Goal: Information Seeking & Learning: Learn about a topic

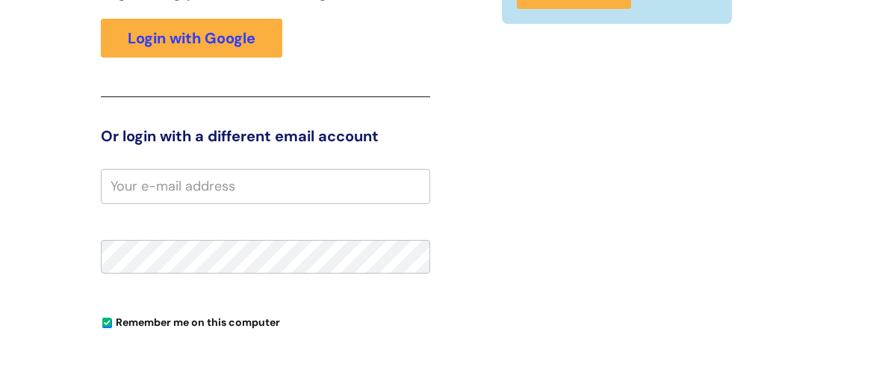
scroll to position [69, 0]
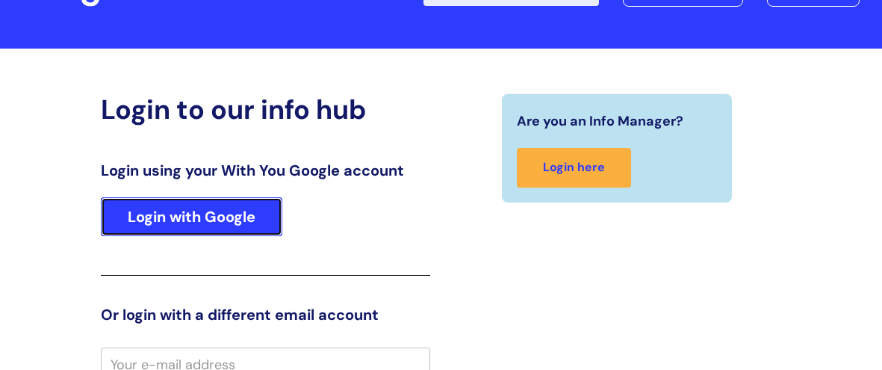
click at [216, 211] on link "Login with Google" at bounding box center [192, 216] width 182 height 39
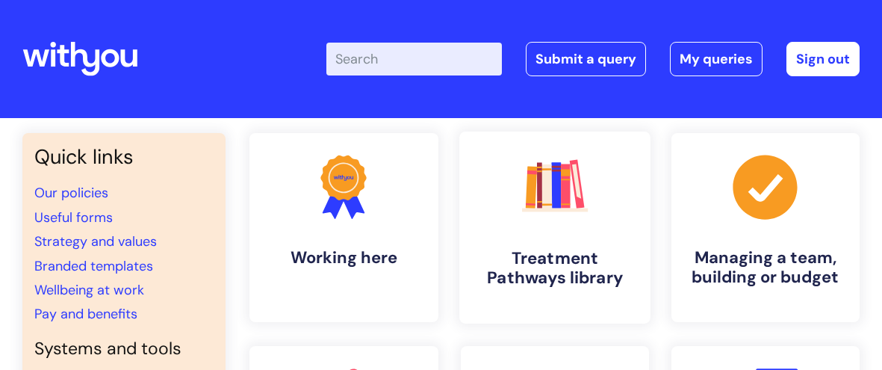
click at [546, 245] on link ".cls-1{fill:#f89b22;}.cls-1,.cls-2,.cls-3,.cls-4,.cls-5,.cls-6,.cls-7{stroke-wi…" at bounding box center [555, 228] width 191 height 192
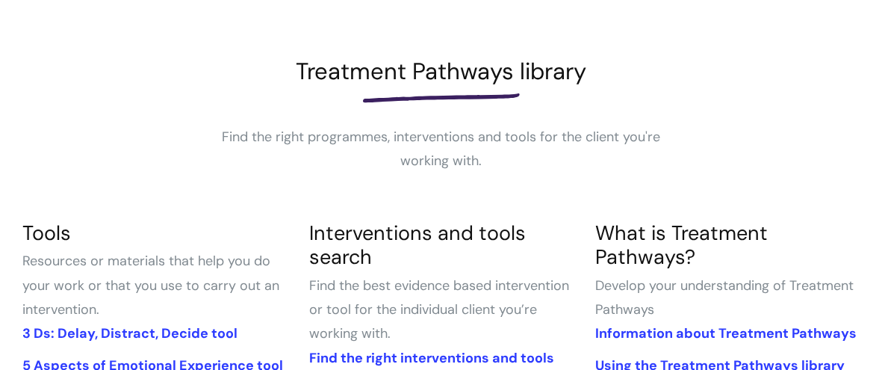
scroll to position [300, 0]
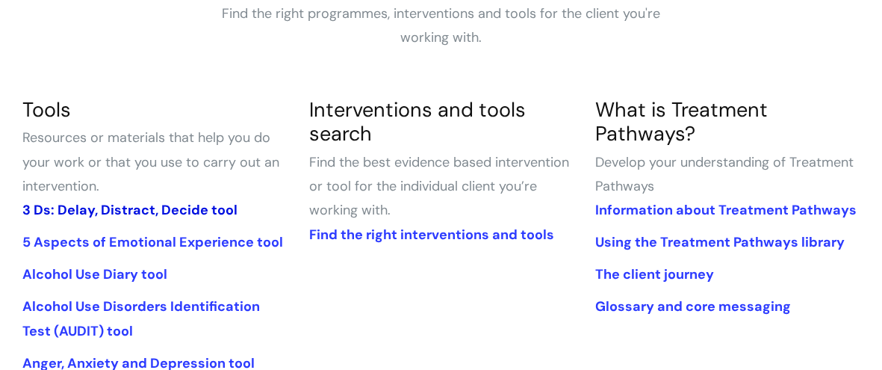
click at [187, 210] on link "3 Ds: Delay, Distract, Decide tool" at bounding box center [129, 210] width 215 height 18
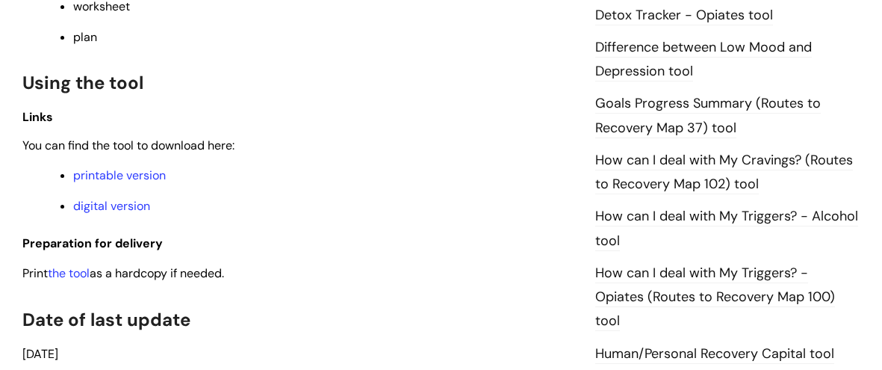
scroll to position [983, 0]
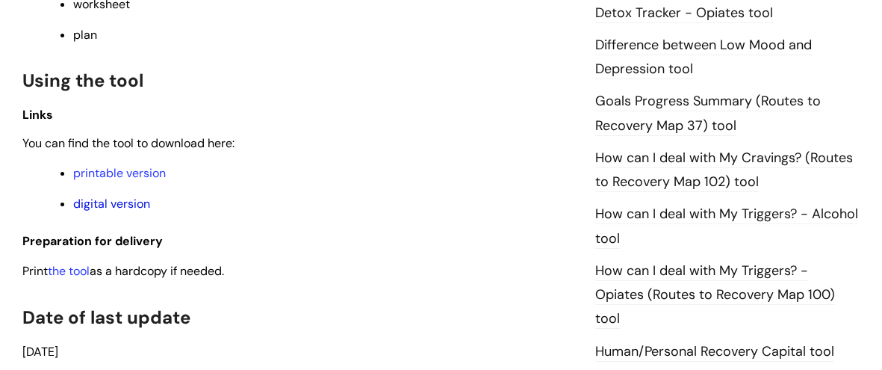
click at [120, 208] on link "digital version" at bounding box center [111, 204] width 77 height 16
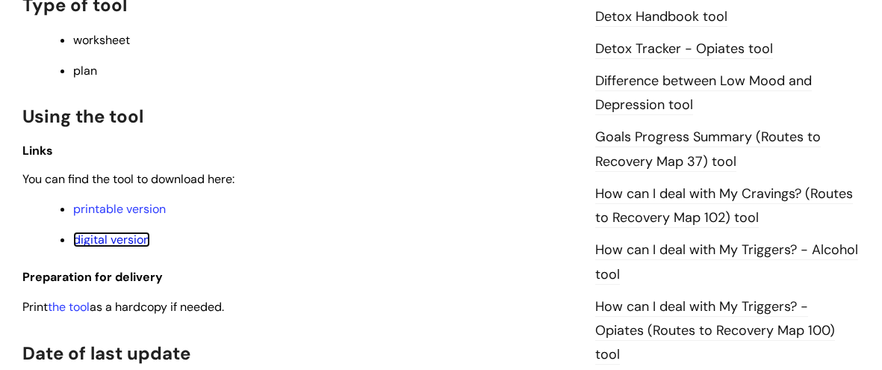
scroll to position [867, 0]
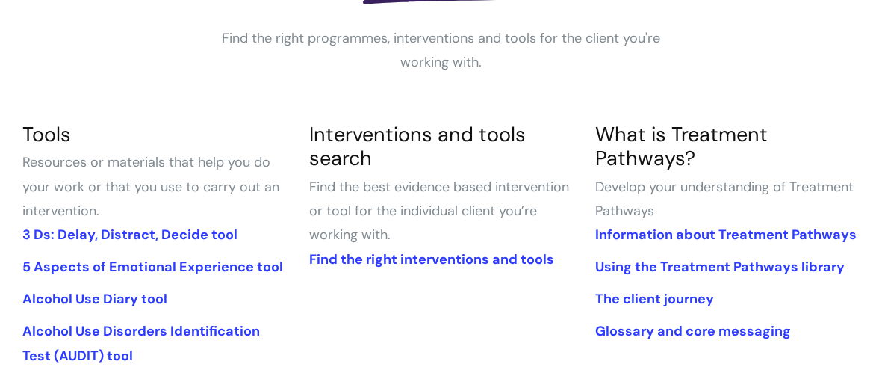
scroll to position [278, 0]
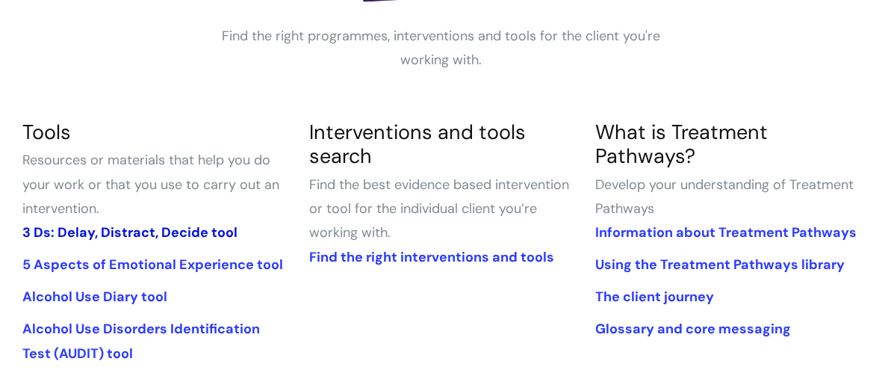
click at [213, 228] on link "3 Ds: Delay, Distract, Decide tool" at bounding box center [129, 232] width 215 height 18
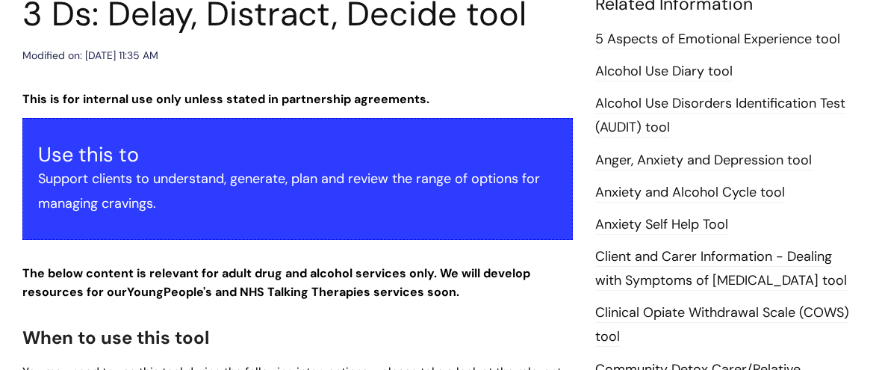
scroll to position [204, 0]
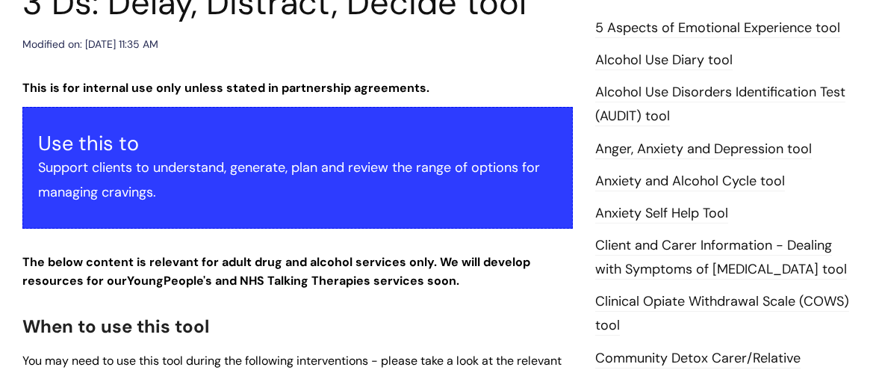
click at [655, 89] on link "Alcohol Use Disorders Identification Test (AUDIT) tool" at bounding box center [721, 104] width 250 height 43
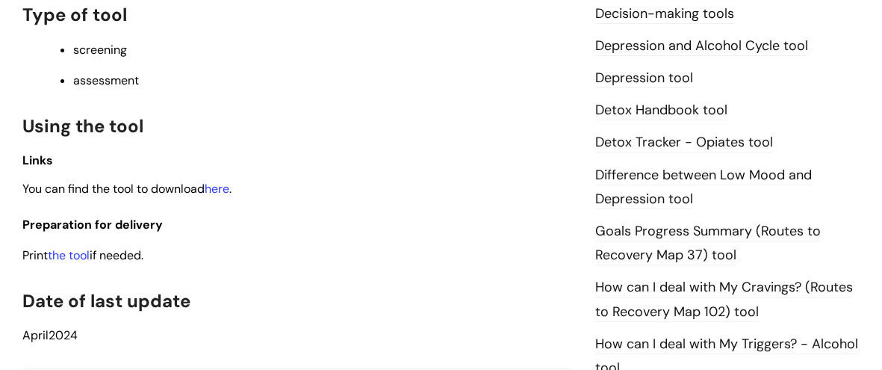
scroll to position [835, 0]
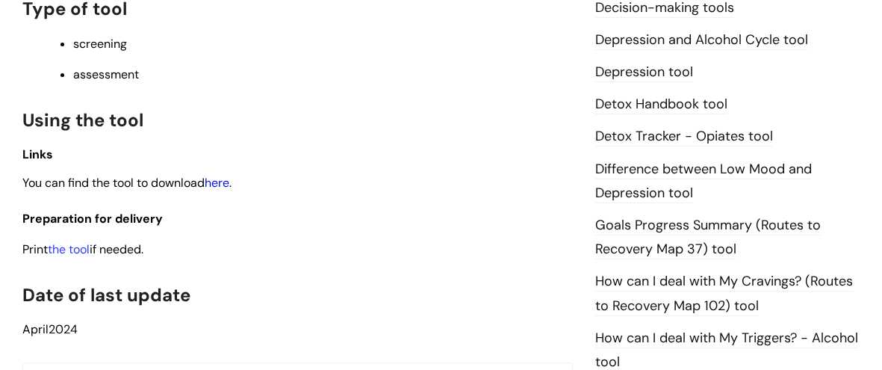
click at [226, 188] on link "here" at bounding box center [217, 183] width 25 height 16
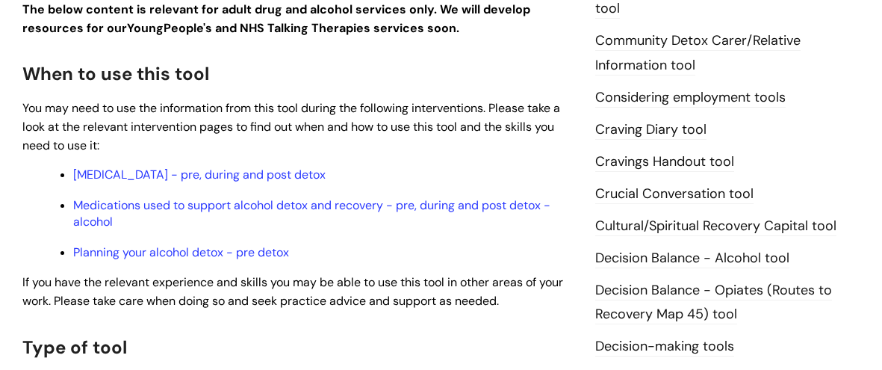
scroll to position [506, 0]
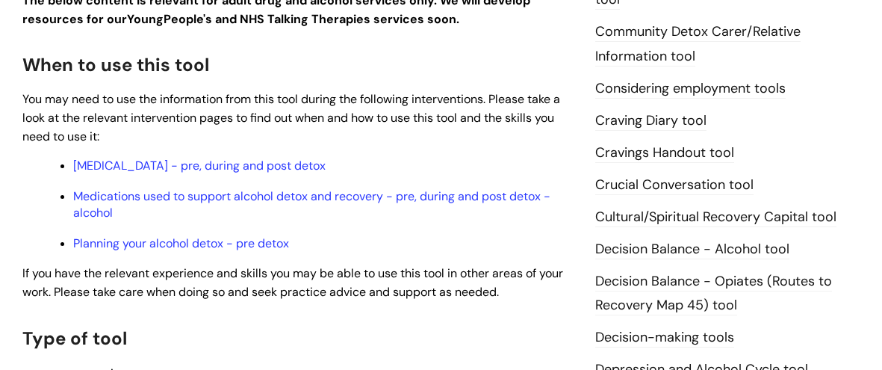
click at [612, 131] on link "Craving Diary tool" at bounding box center [651, 120] width 111 height 19
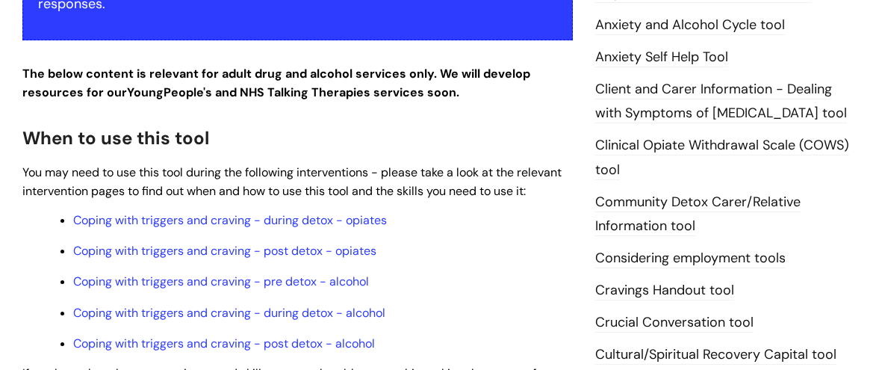
scroll to position [426, 0]
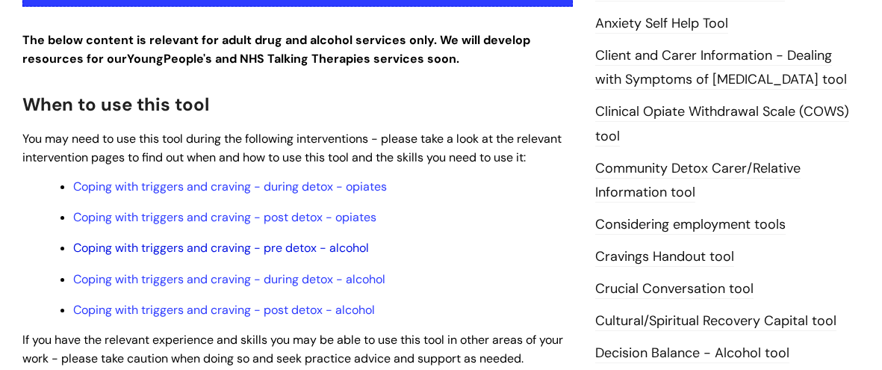
click at [172, 245] on link "Coping with triggers and craving - pre detox - alcohol" at bounding box center [221, 248] width 296 height 16
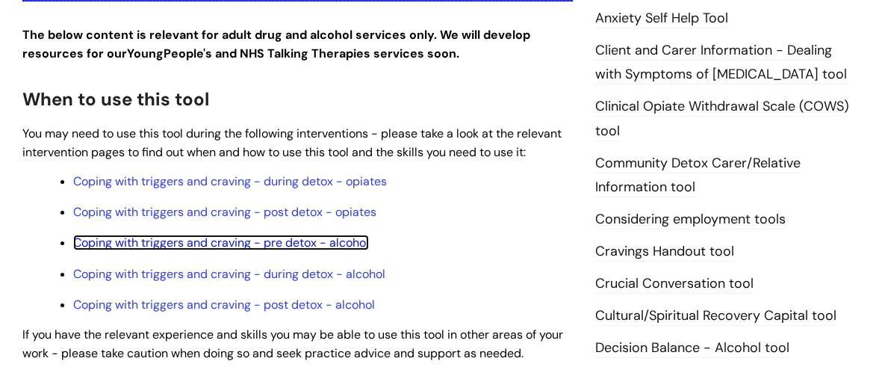
scroll to position [434, 0]
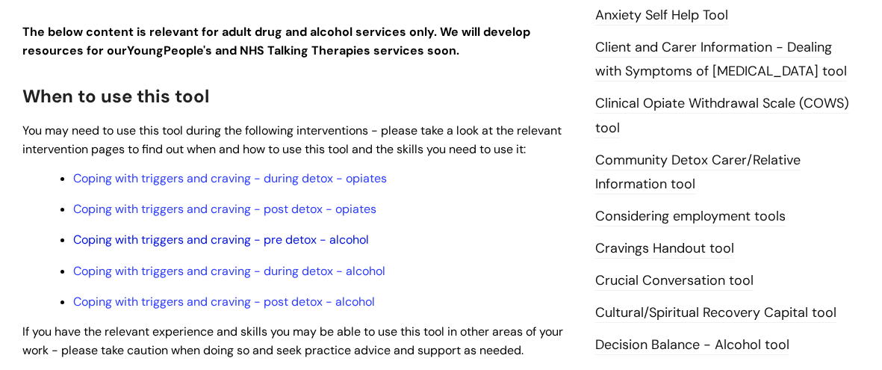
click at [160, 239] on link "Coping with triggers and craving - pre detox - alcohol" at bounding box center [221, 240] width 296 height 16
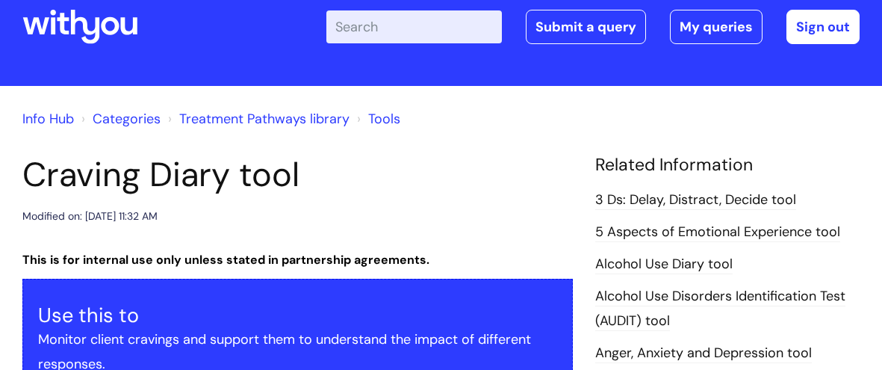
scroll to position [0, 0]
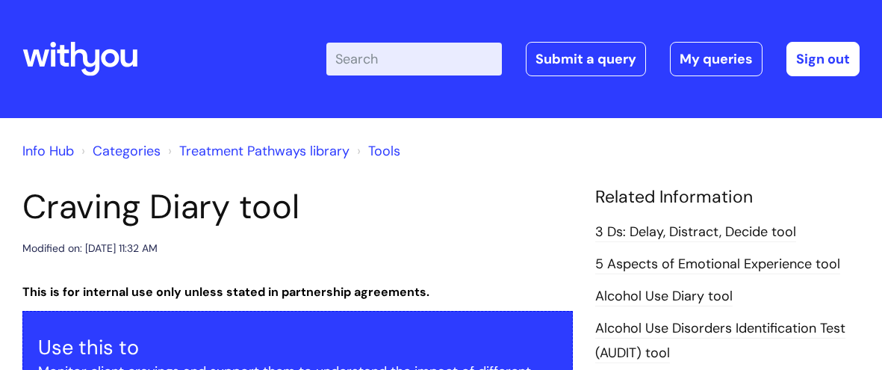
click at [403, 67] on input "Enter your search term here..." at bounding box center [415, 59] width 176 height 33
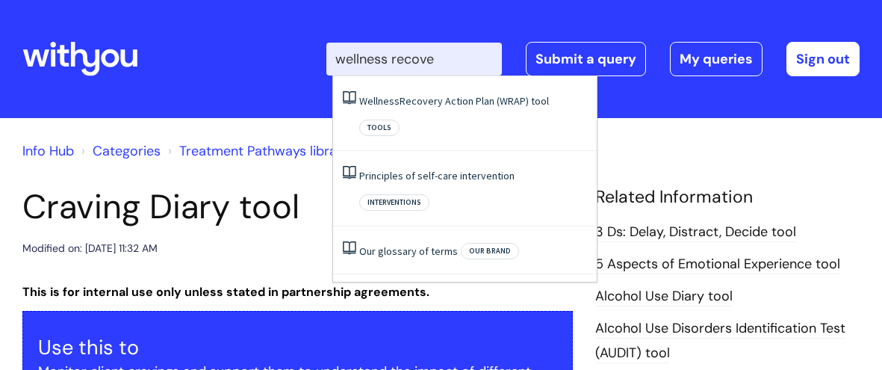
type input "wellness recover"
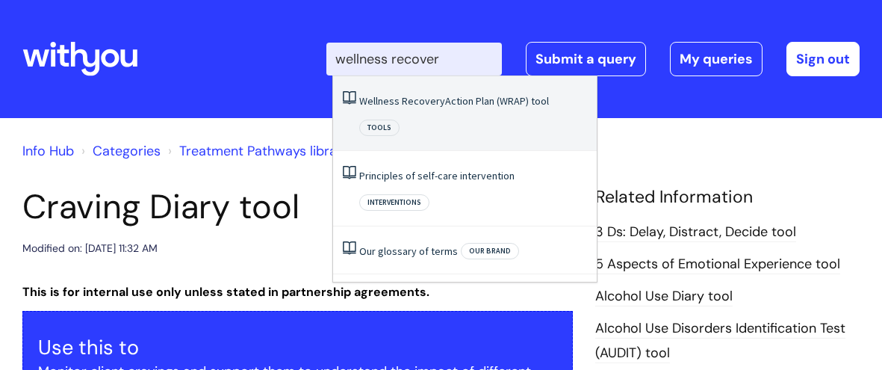
click at [466, 93] on li "Wellness Recovery Action Plan (WRAP) tool Tools" at bounding box center [465, 113] width 264 height 75
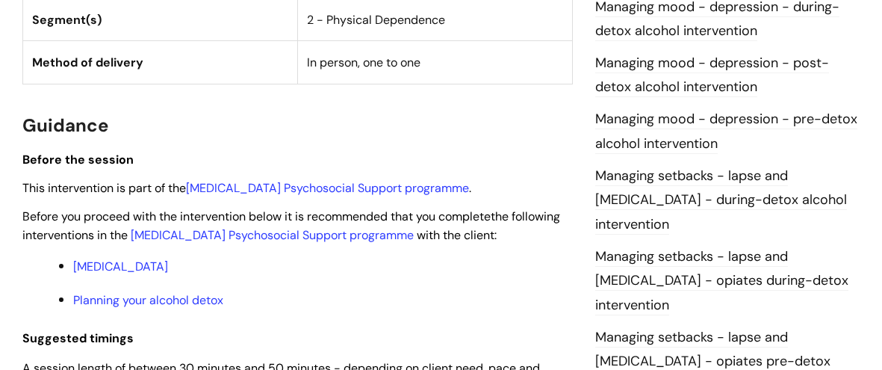
scroll to position [1172, 0]
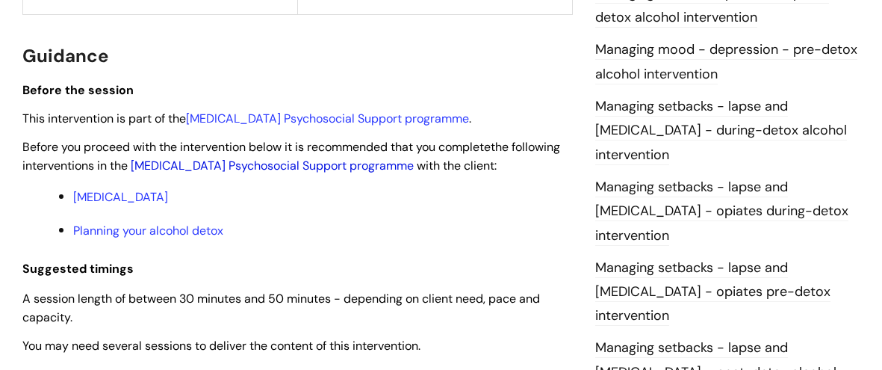
click at [390, 161] on link "Alcohol Detoxification Psychosocial Support programme" at bounding box center [272, 166] width 283 height 16
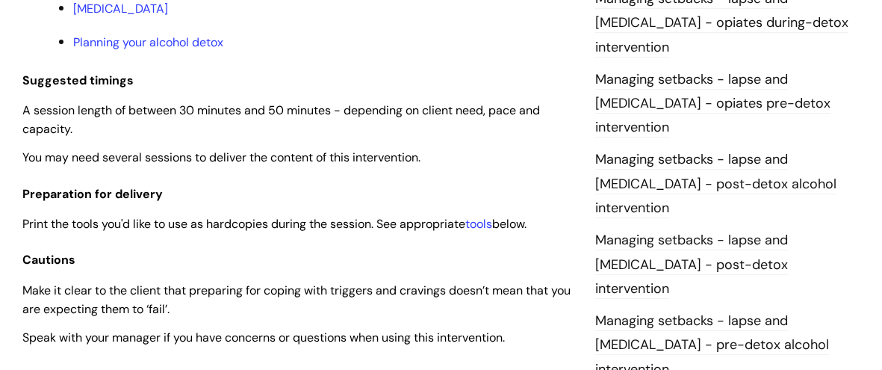
scroll to position [1474, 0]
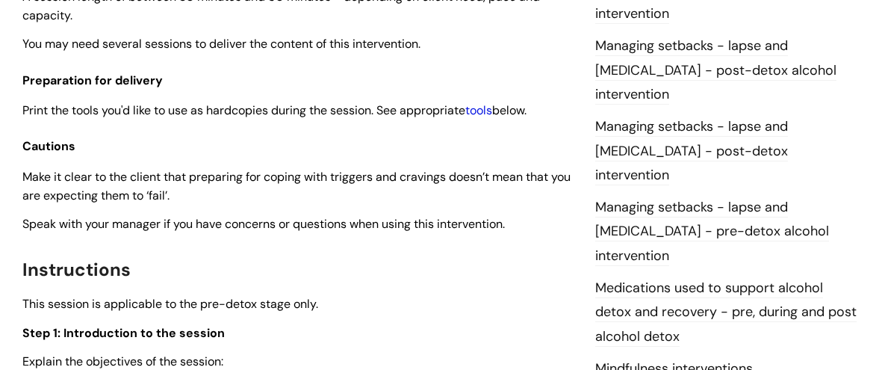
click at [492, 108] on link "tools" at bounding box center [479, 110] width 27 height 16
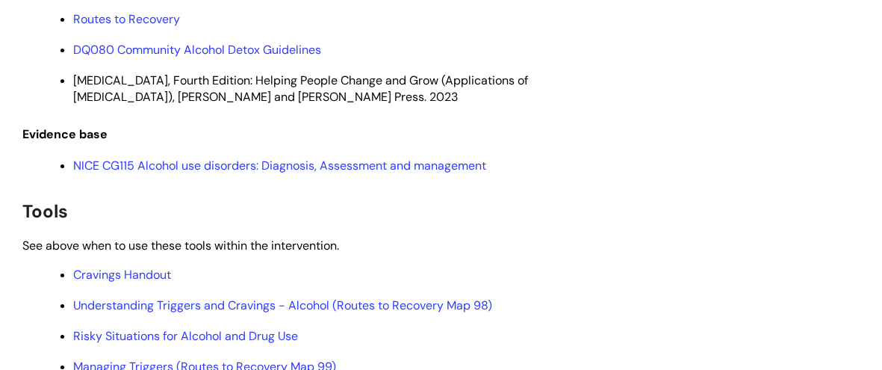
scroll to position [4637, 0]
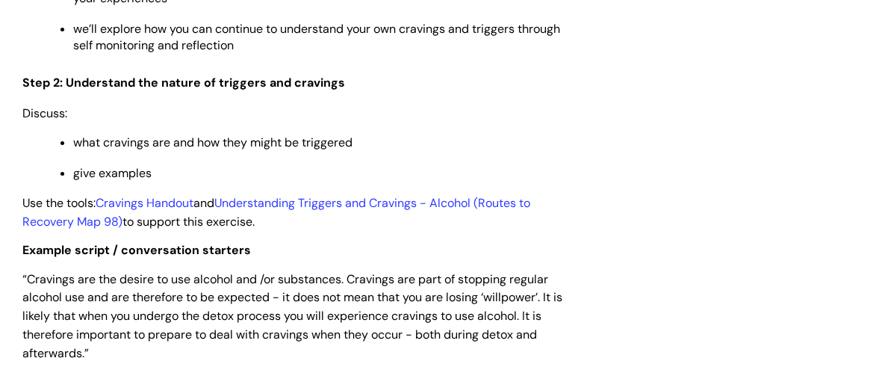
scroll to position [2005, 0]
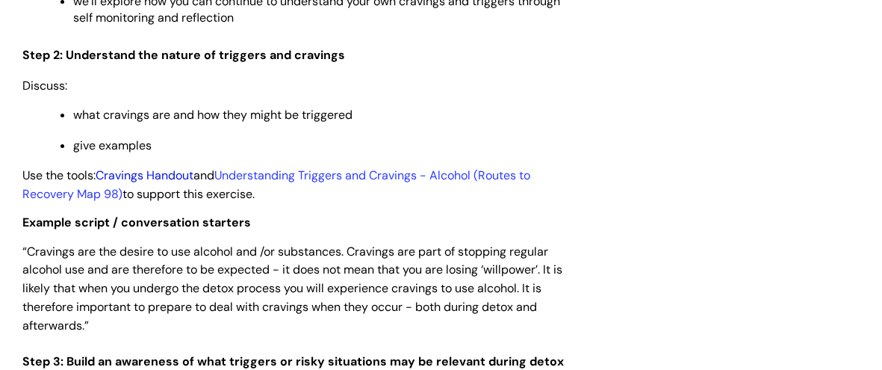
click at [174, 179] on link "Cravings Handout" at bounding box center [145, 175] width 98 height 16
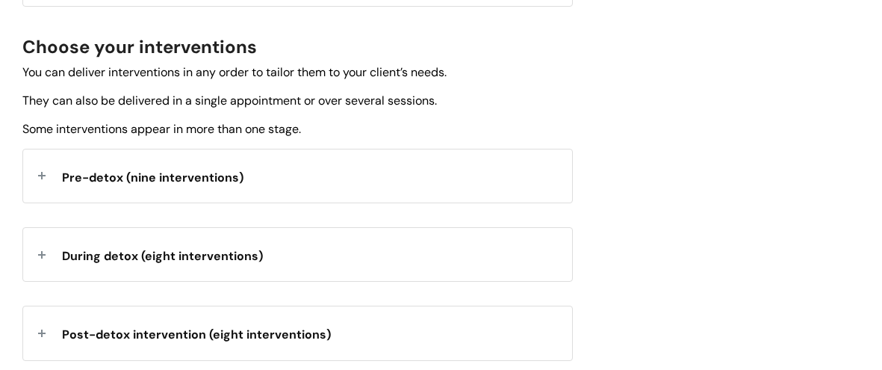
scroll to position [556, 0]
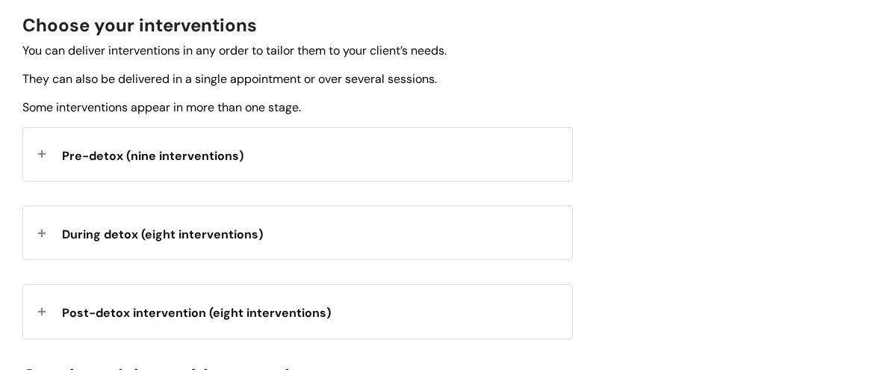
click at [44, 155] on div "Pre-detox (nine interventions)" at bounding box center [297, 154] width 549 height 53
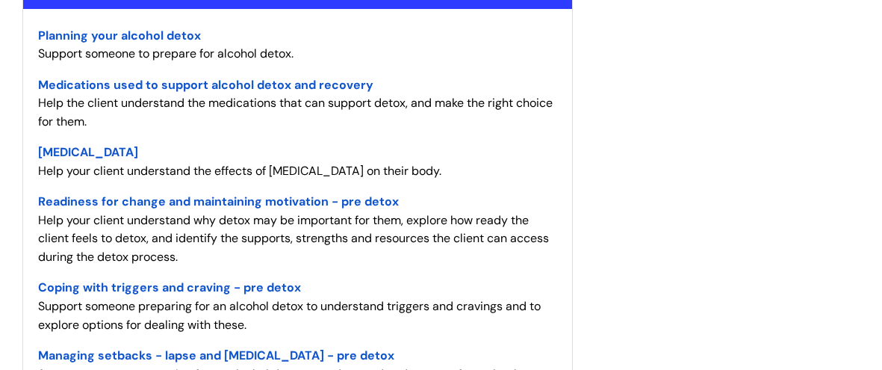
scroll to position [704, 0]
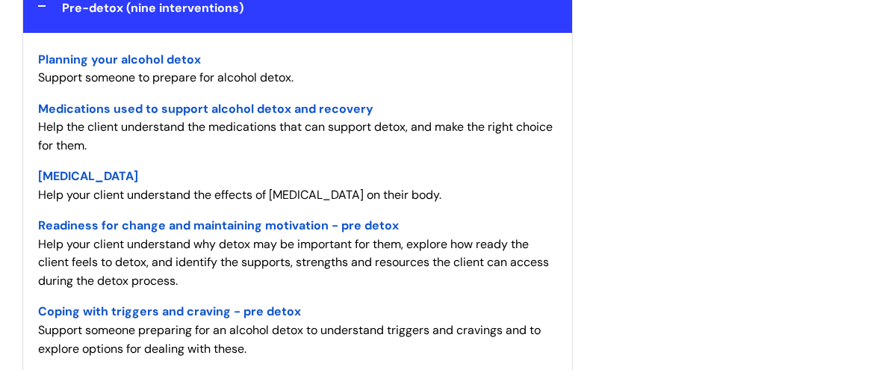
click at [133, 104] on span "Medications used to support alcohol detox and recovery" at bounding box center [205, 109] width 335 height 16
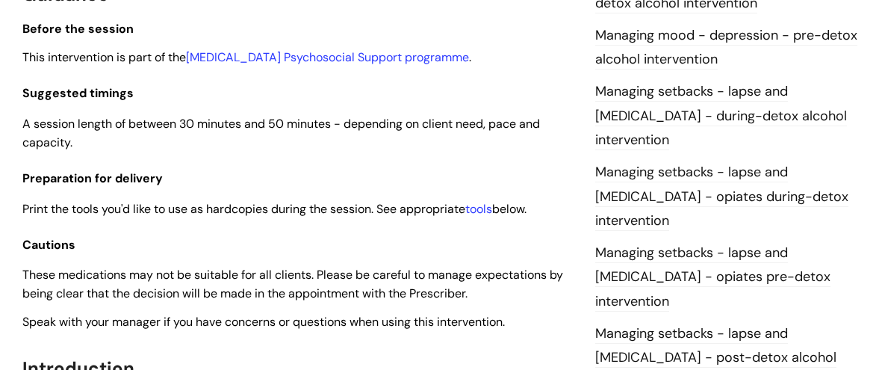
scroll to position [1244, 0]
click at [483, 208] on link "tools" at bounding box center [479, 208] width 27 height 16
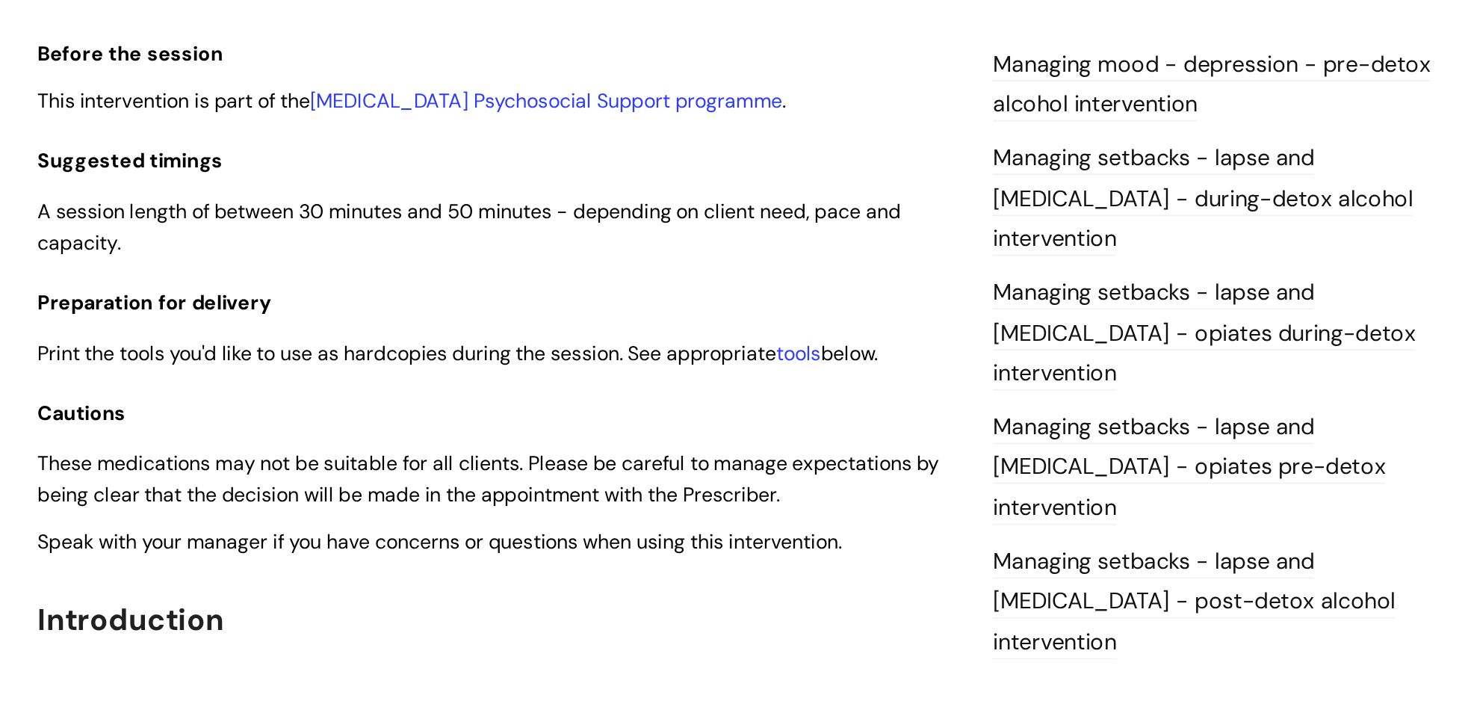
scroll to position [1265, 0]
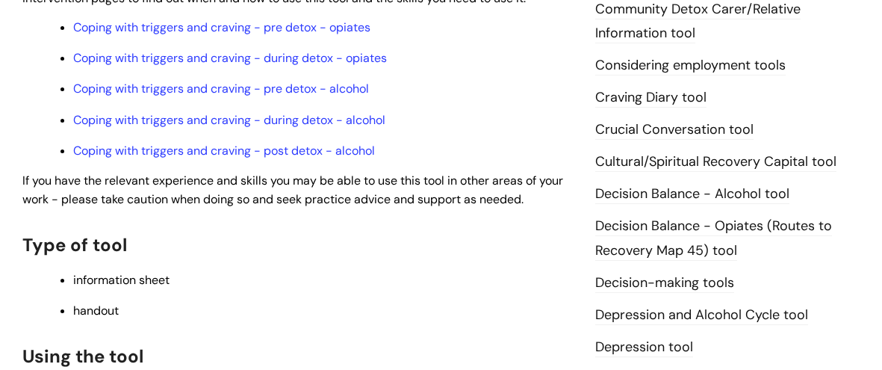
scroll to position [814, 0]
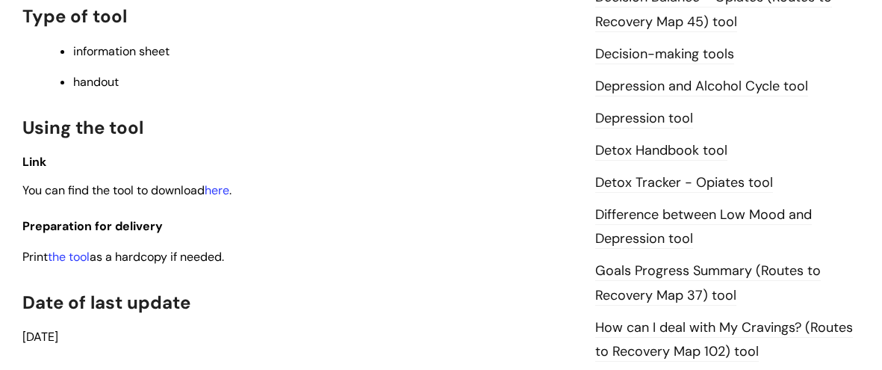
click at [220, 184] on p "You can find the tool to download here ." at bounding box center [297, 190] width 551 height 19
click at [220, 185] on link "here" at bounding box center [217, 190] width 25 height 16
click at [61, 259] on link "the tool" at bounding box center [69, 257] width 42 height 16
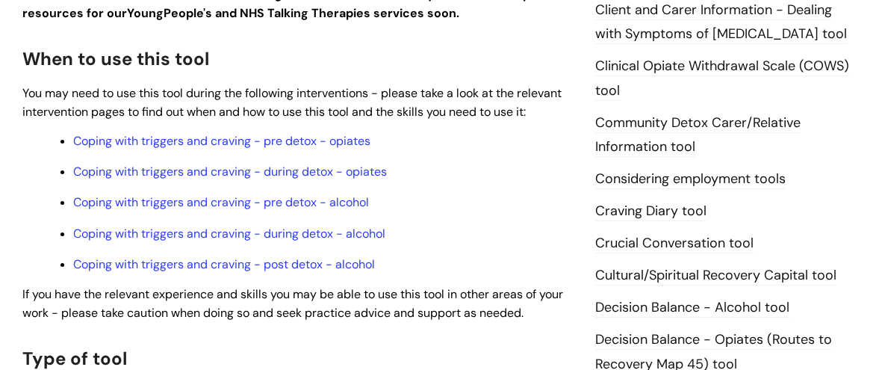
scroll to position [4, 0]
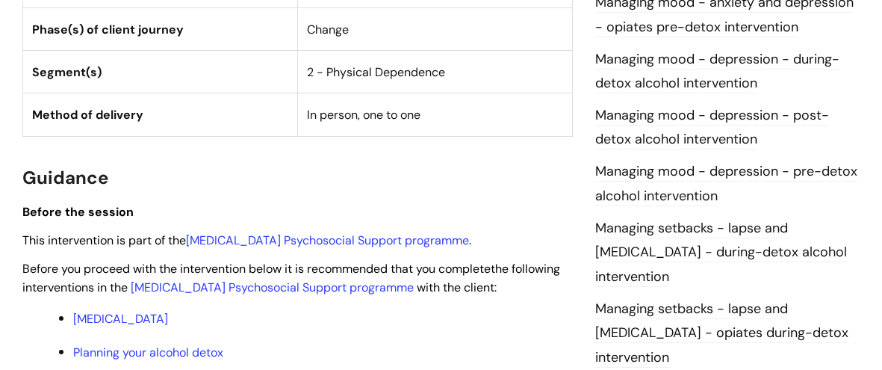
scroll to position [1061, 0]
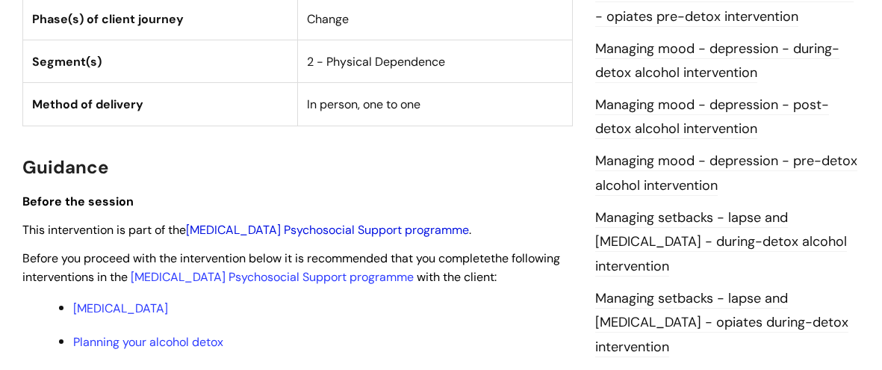
click at [272, 229] on link "[MEDICAL_DATA] Psychosocial Support programme" at bounding box center [327, 230] width 283 height 16
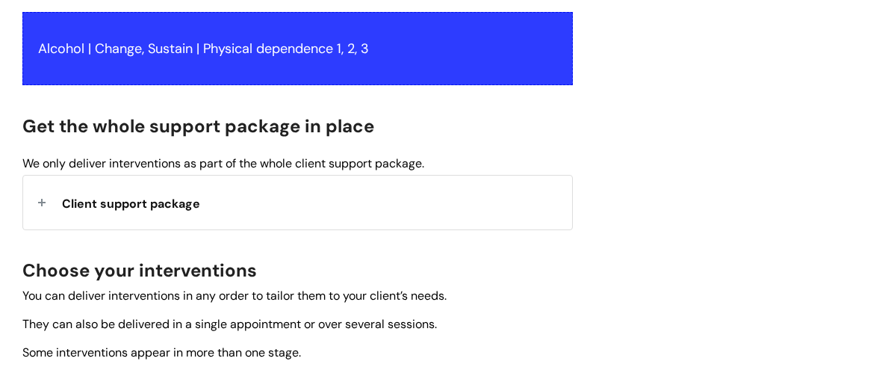
scroll to position [394, 0]
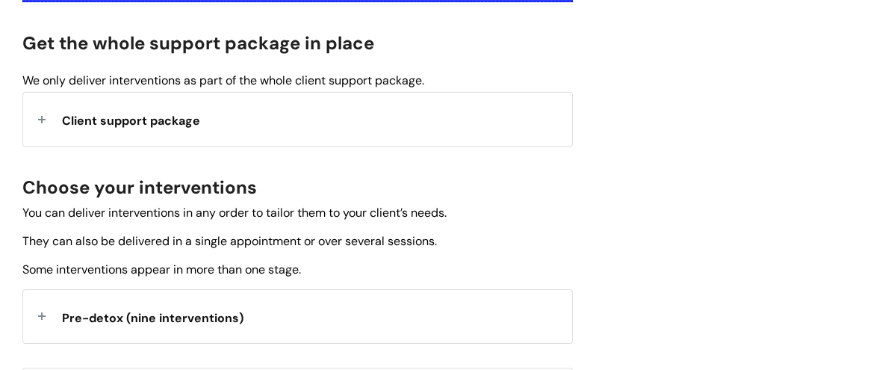
click at [49, 120] on div "Client support package" at bounding box center [297, 119] width 549 height 53
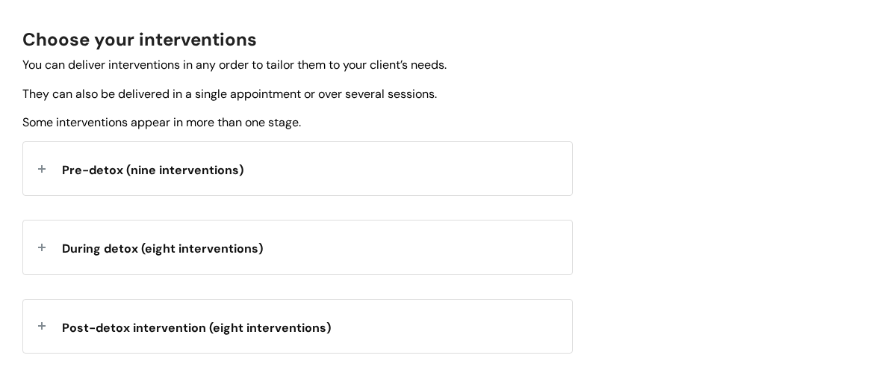
scroll to position [785, 0]
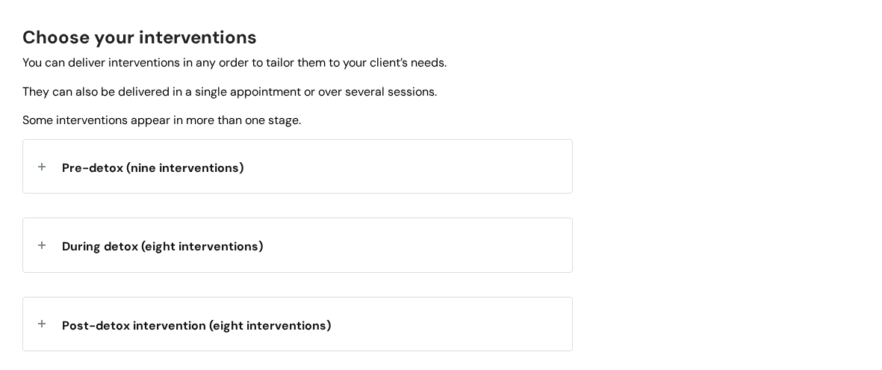
click at [59, 166] on div "Pre-detox (nine interventions)" at bounding box center [297, 166] width 549 height 53
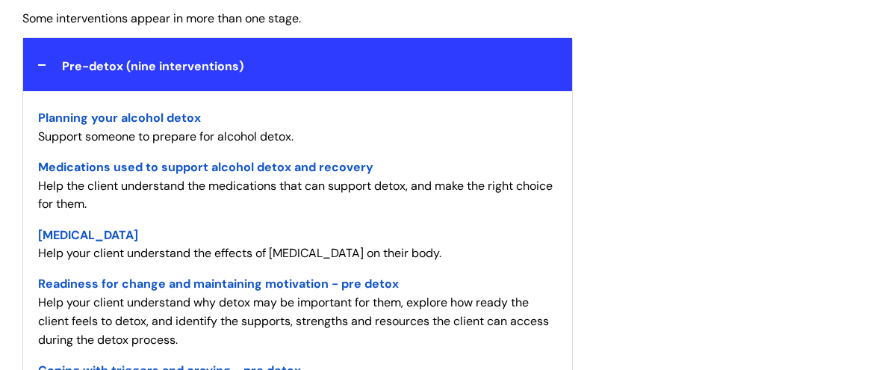
scroll to position [1011, 0]
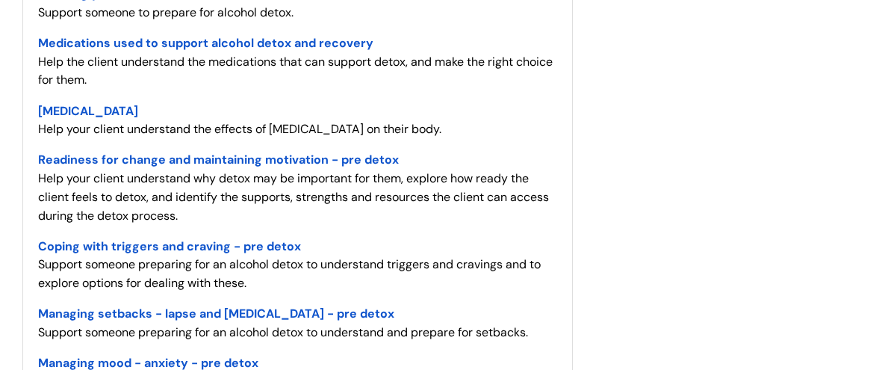
click at [138, 107] on span "Alcohol Withdrawal Syndrome" at bounding box center [88, 111] width 100 height 16
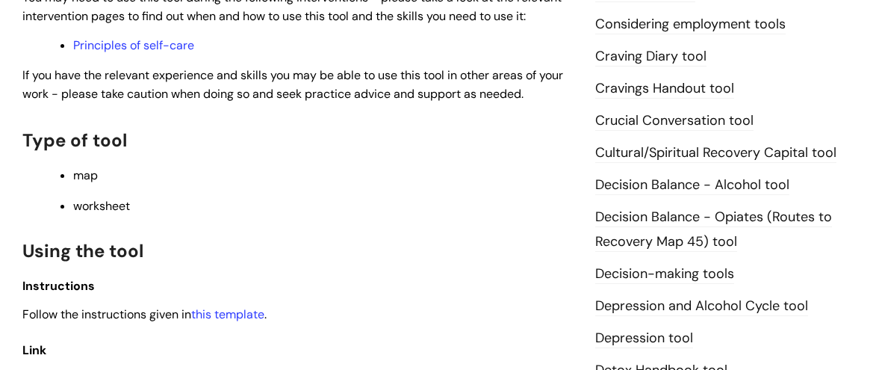
scroll to position [719, 0]
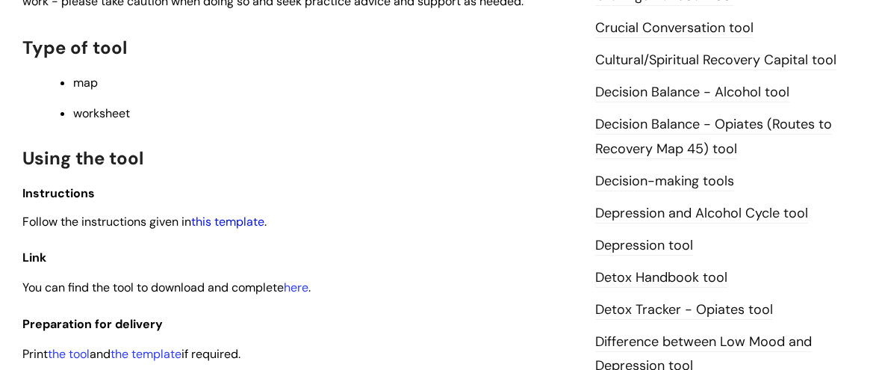
click at [242, 226] on link "this template" at bounding box center [227, 222] width 73 height 16
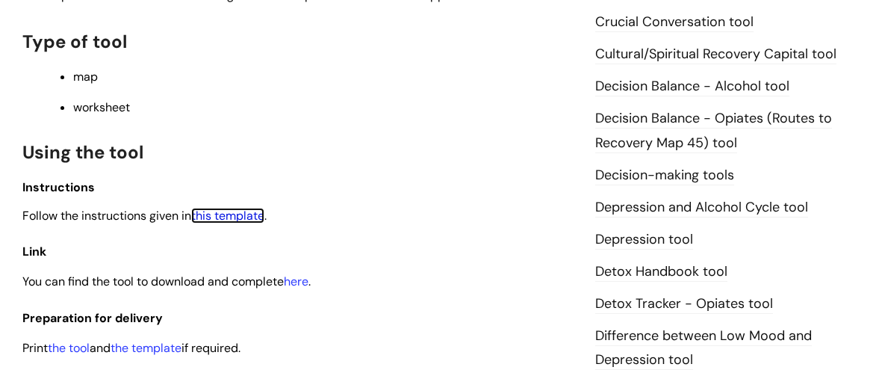
scroll to position [726, 0]
click at [303, 282] on link "here" at bounding box center [296, 281] width 25 height 16
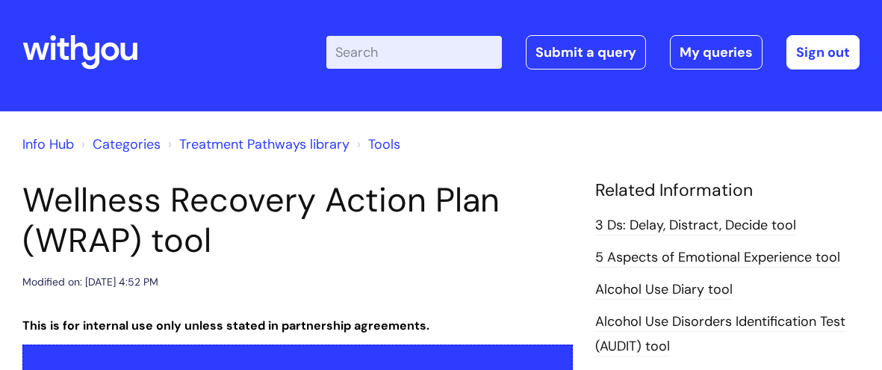
scroll to position [15, 0]
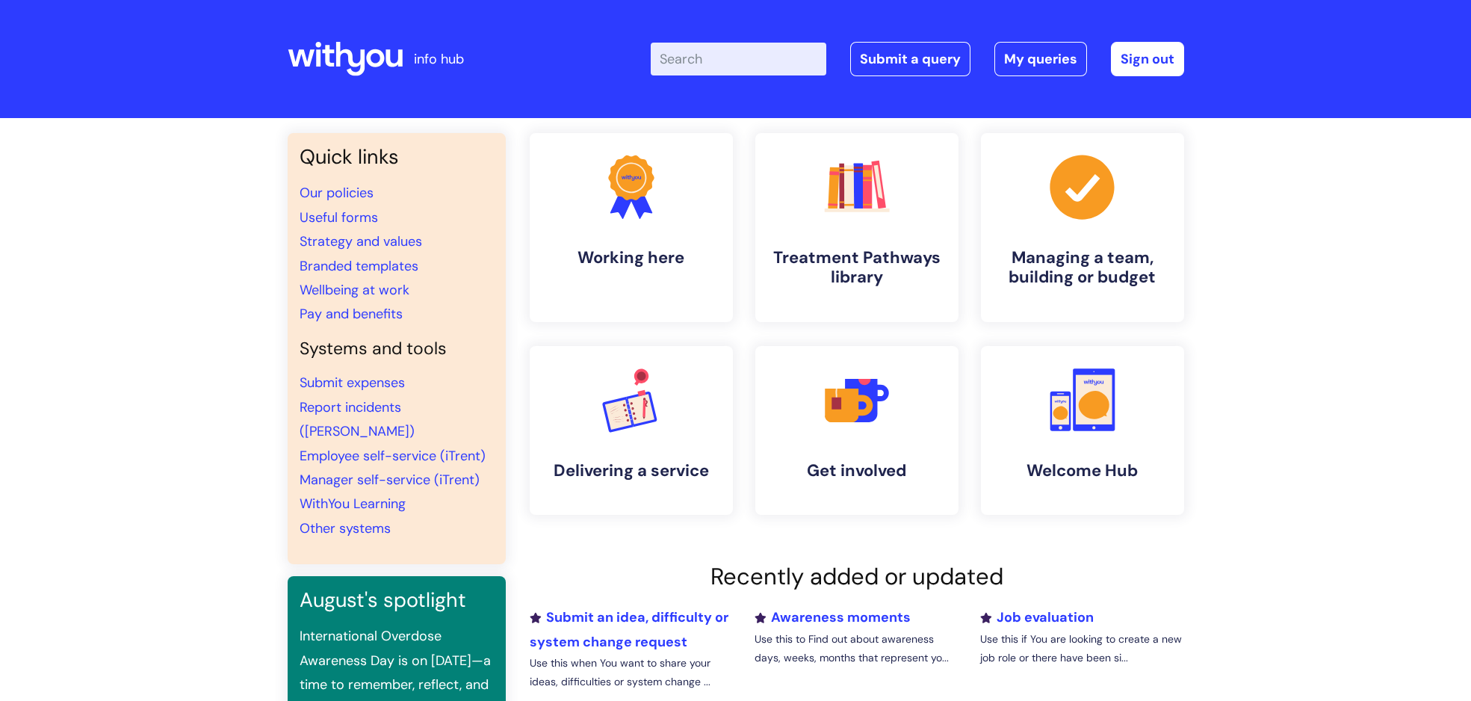
click at [699, 49] on input "Enter your search term here..." at bounding box center [739, 59] width 176 height 33
type input "my journe"
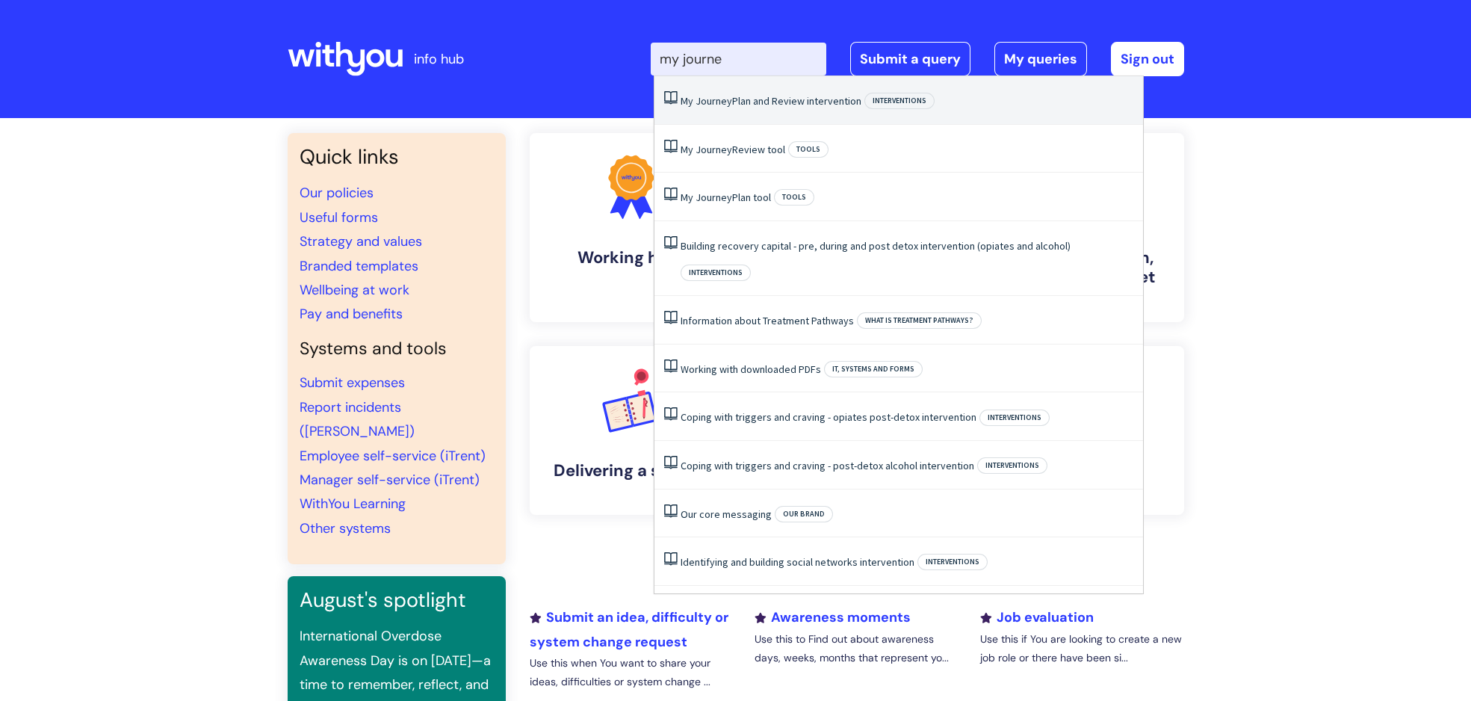
click at [766, 102] on link "My Journey Plan and Review intervention" at bounding box center [771, 100] width 181 height 13
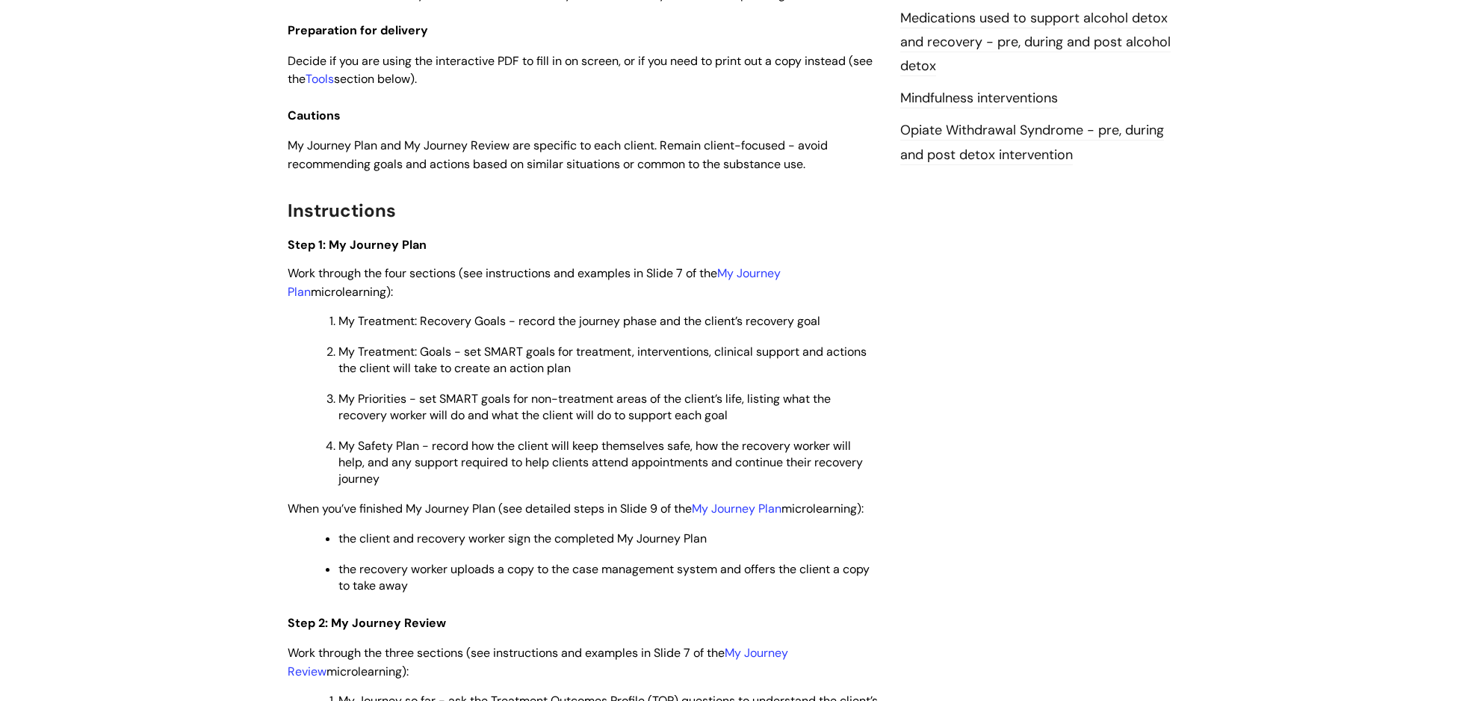
scroll to position [1810, 0]
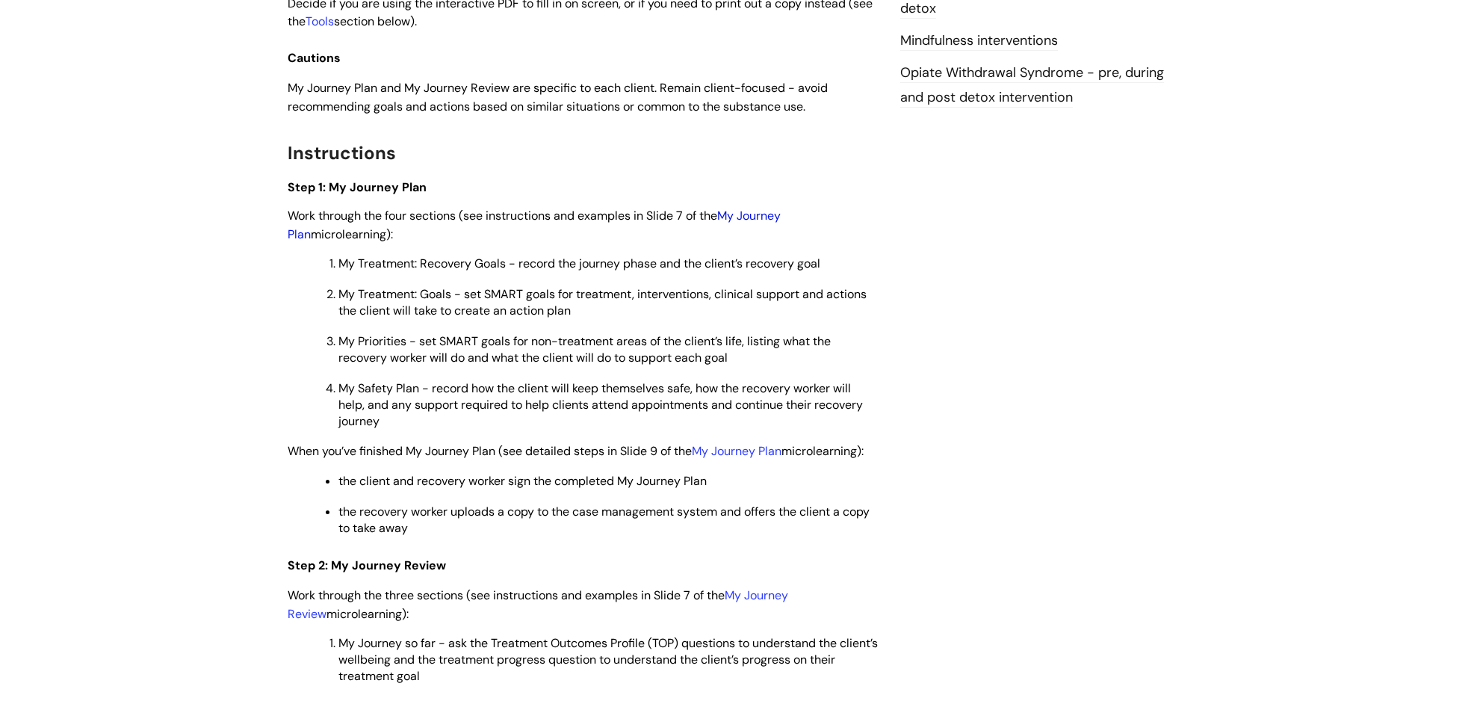
click at [764, 236] on link "My Journey Plan" at bounding box center [534, 225] width 493 height 34
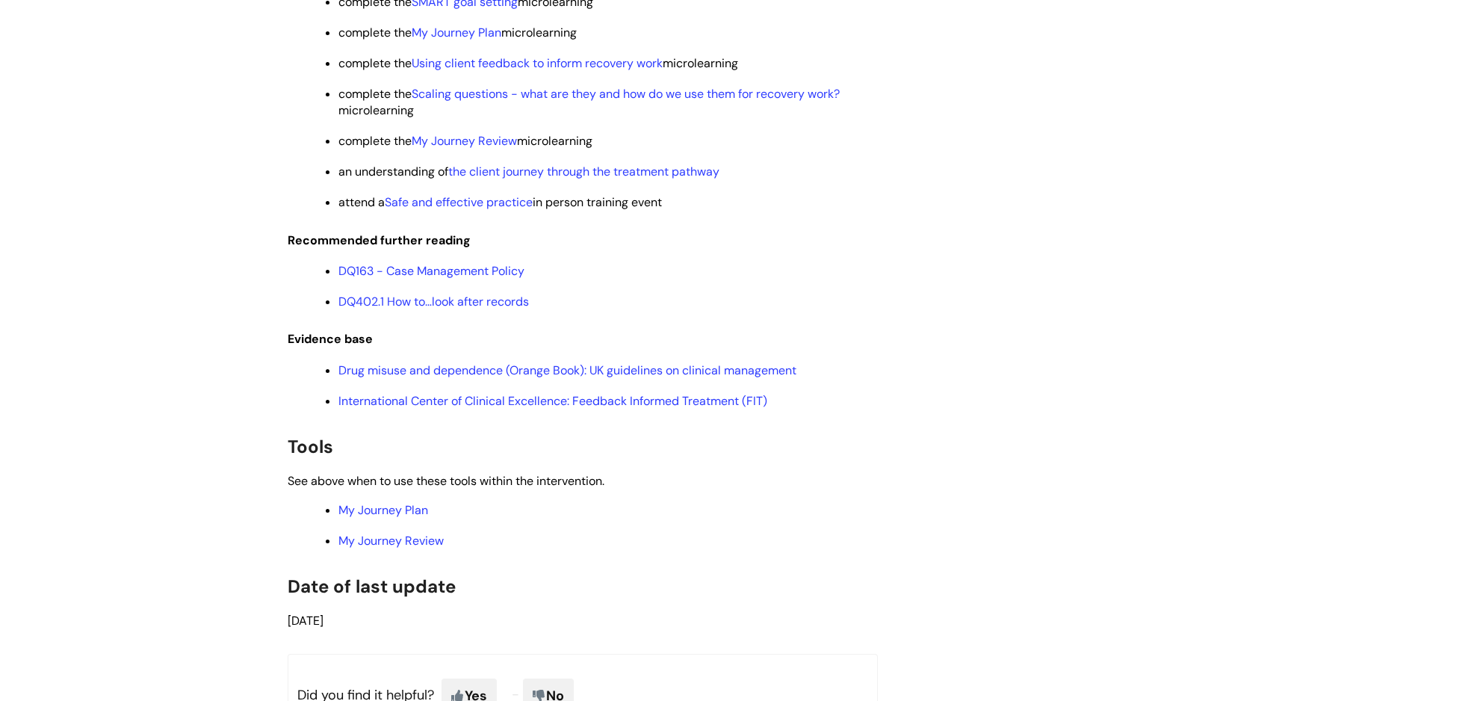
scroll to position [2960, 0]
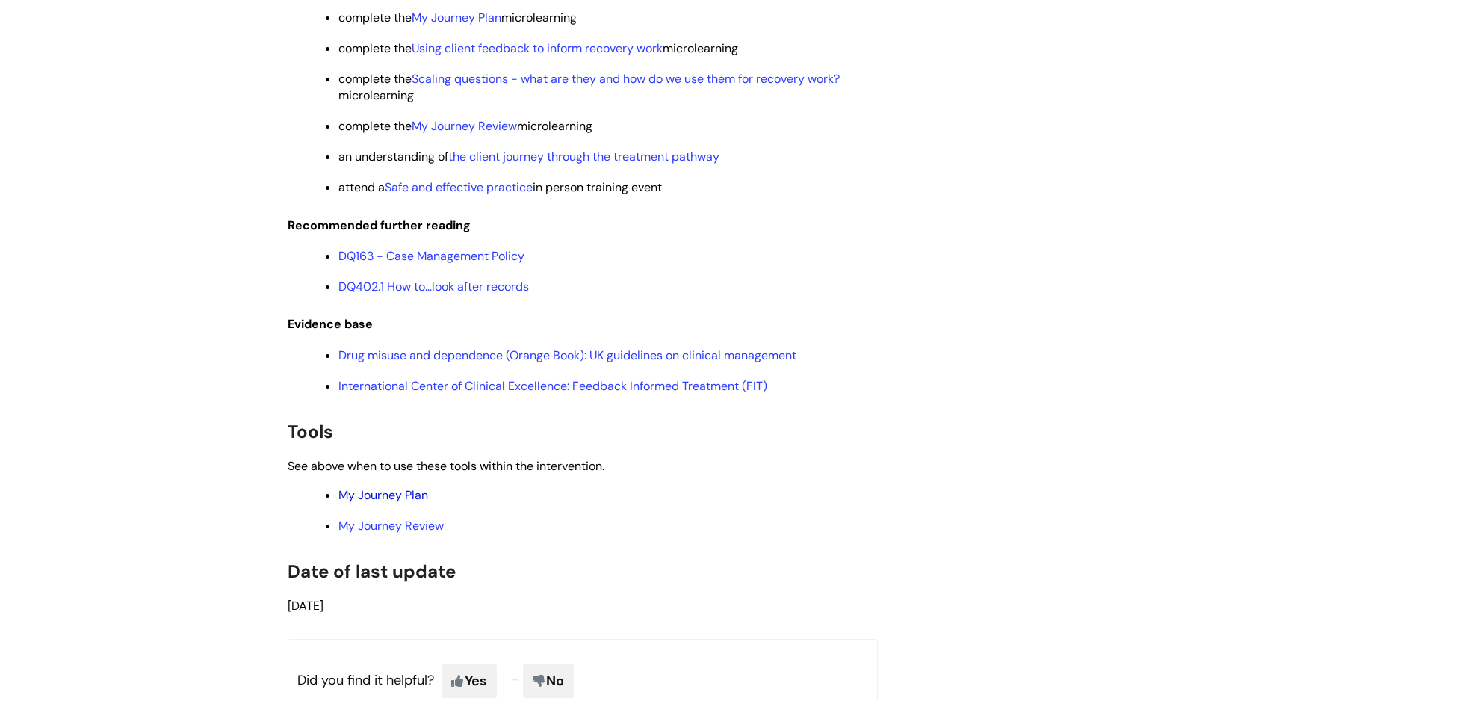
click at [387, 503] on link "My Journey Plan" at bounding box center [383, 495] width 90 height 16
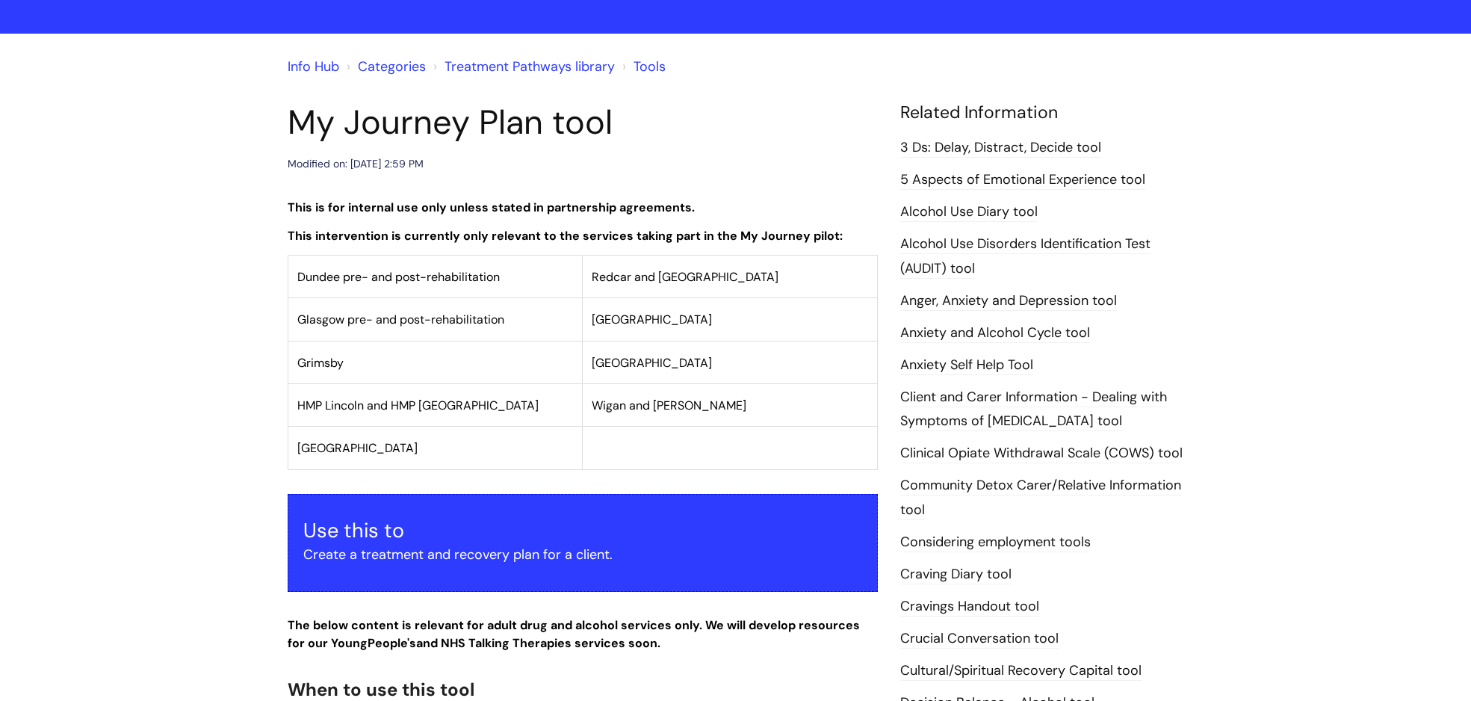
scroll to position [333, 0]
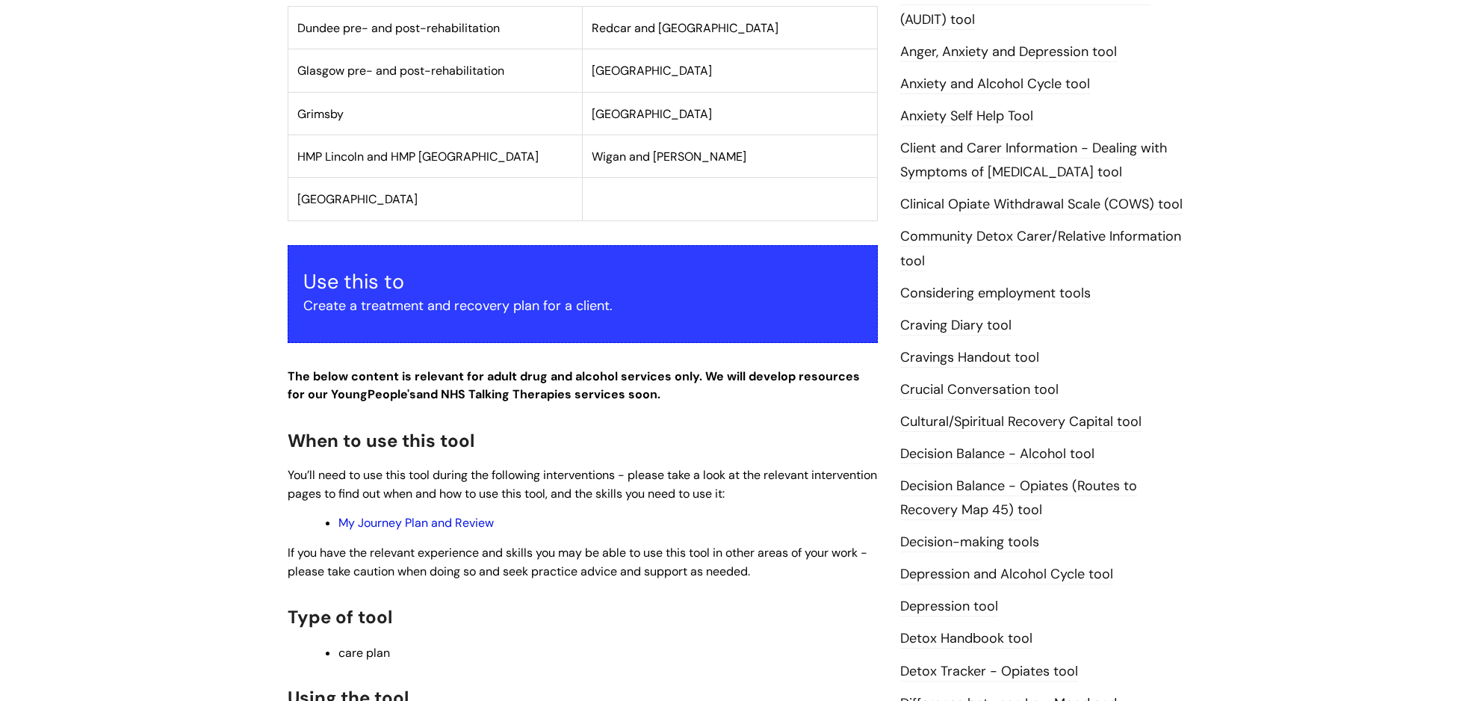
click at [421, 523] on link "My Journey Plan and Review" at bounding box center [415, 523] width 155 height 16
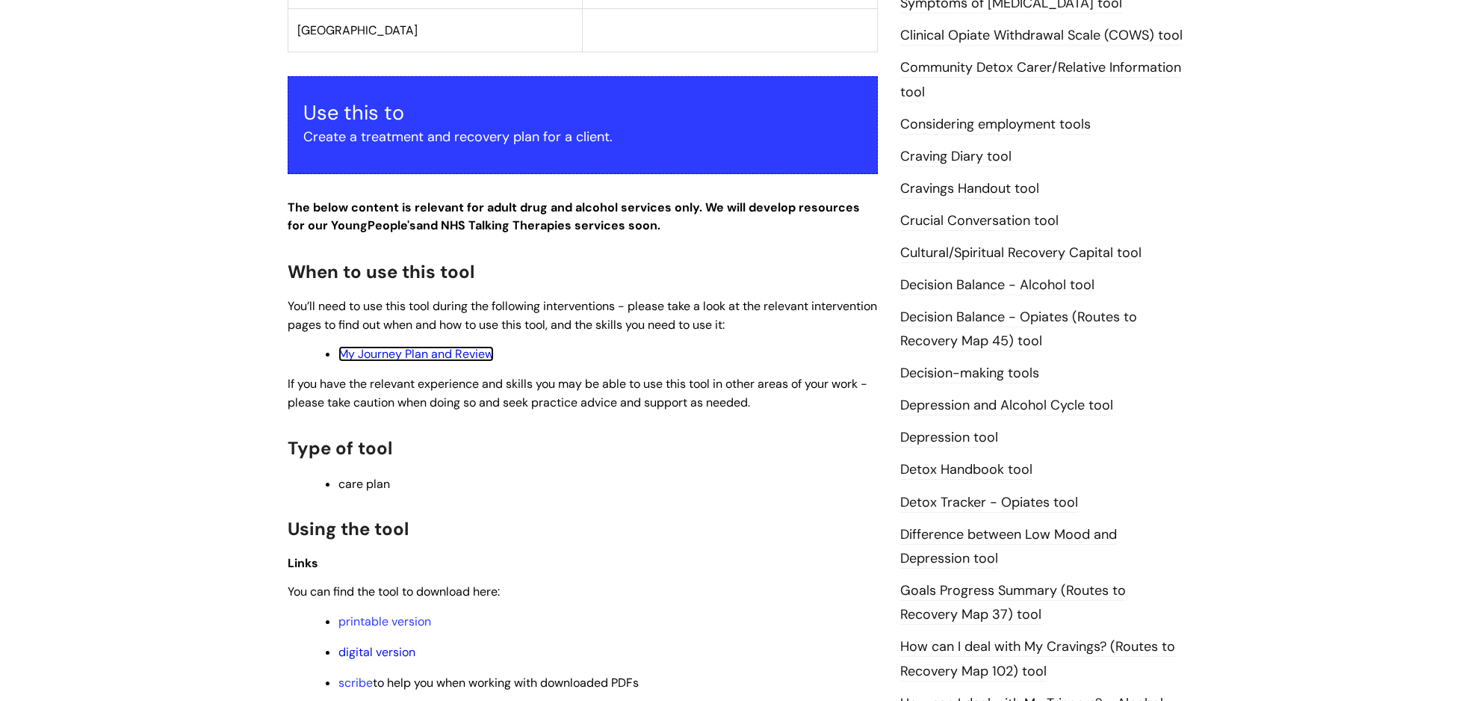
scroll to position [660, 0]
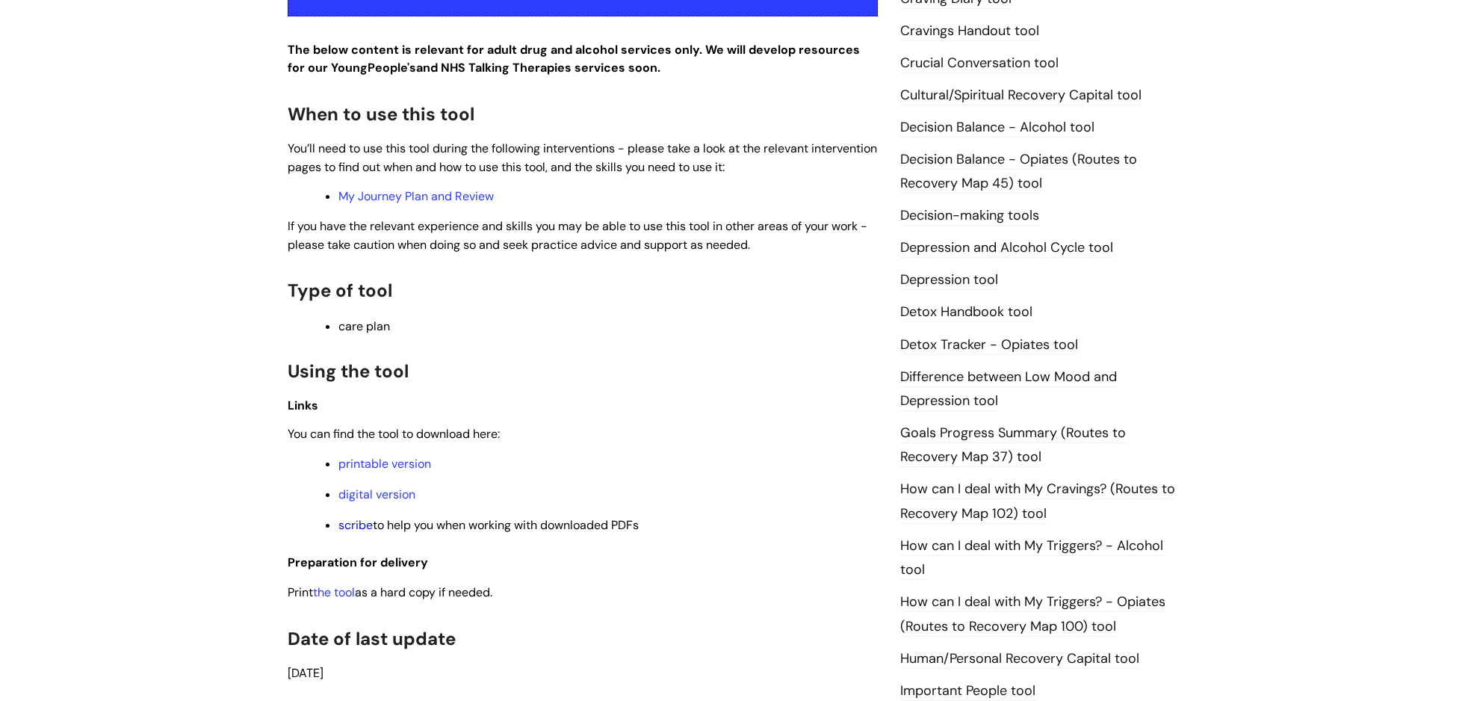
click at [357, 523] on link "scribe" at bounding box center [355, 525] width 34 height 16
click at [372, 493] on link "digital version" at bounding box center [376, 494] width 77 height 16
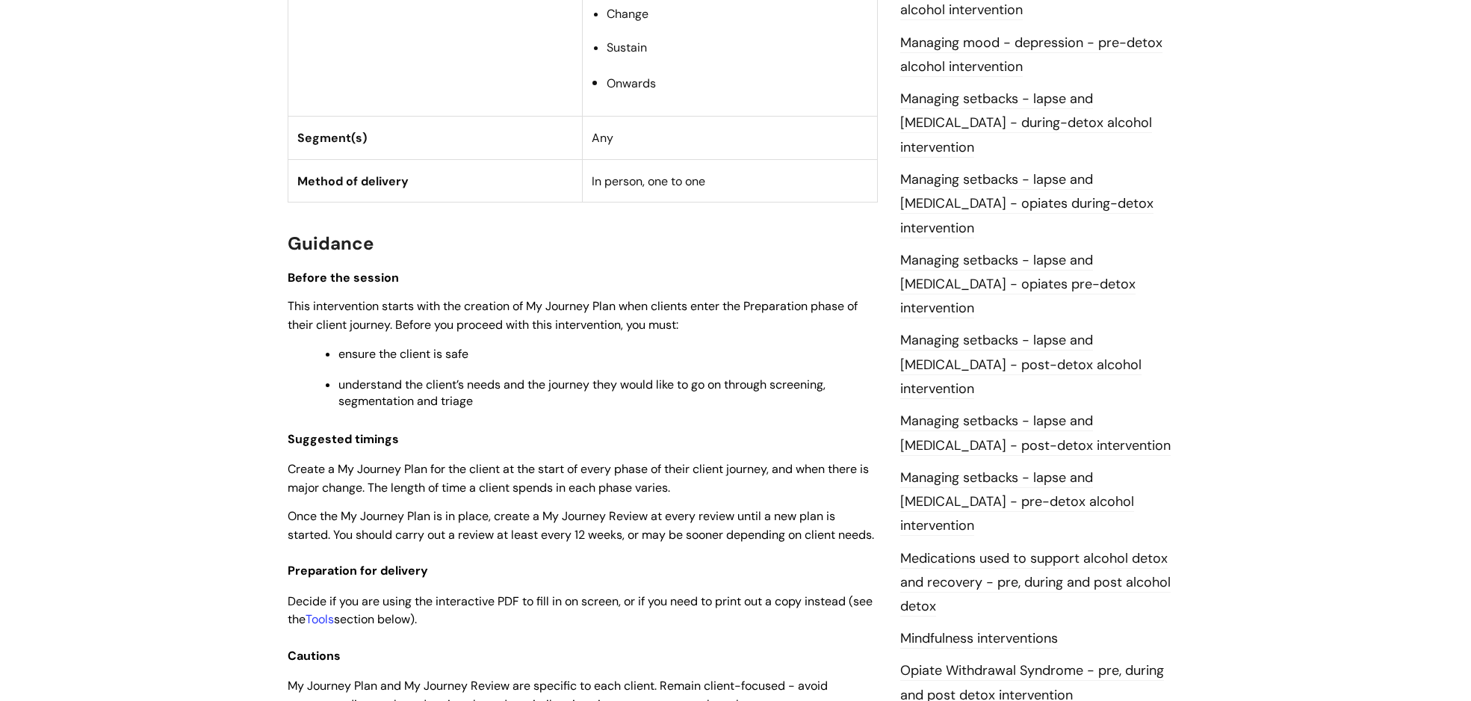
scroll to position [1379, 0]
